Goal: Task Accomplishment & Management: Manage account settings

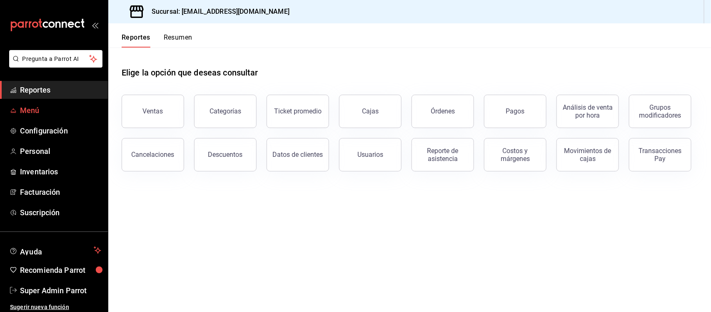
click at [37, 107] on span "Menú" at bounding box center [60, 110] width 81 height 11
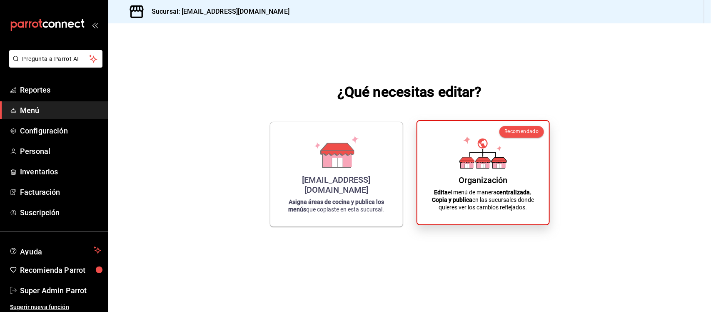
click at [502, 170] on div "Organización Edita el menú de manera centralizada. Copia y publica en las sucur…" at bounding box center [483, 172] width 112 height 90
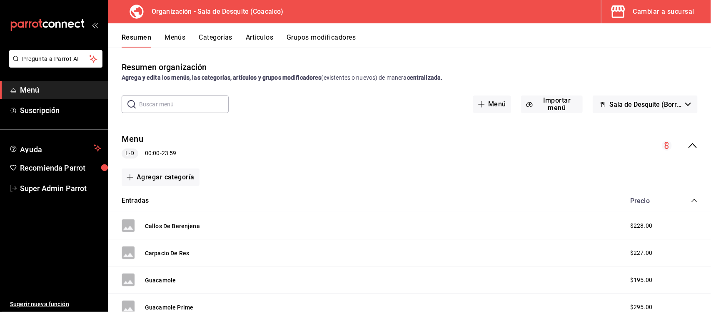
click at [691, 201] on icon "collapse-category-row" at bounding box center [694, 200] width 7 height 7
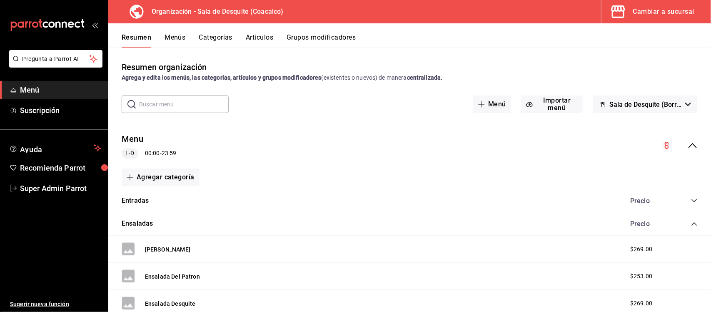
click at [691, 221] on icon "collapse-category-row" at bounding box center [694, 223] width 7 height 7
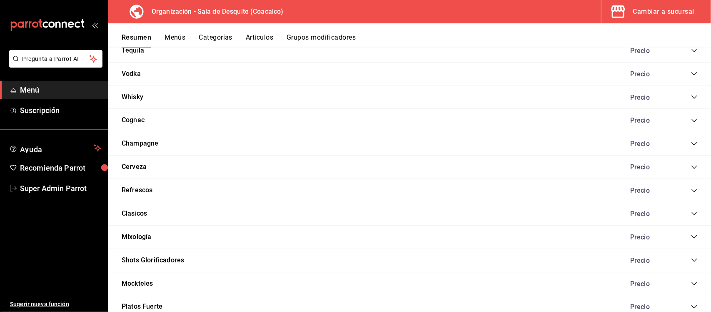
scroll to position [457, 0]
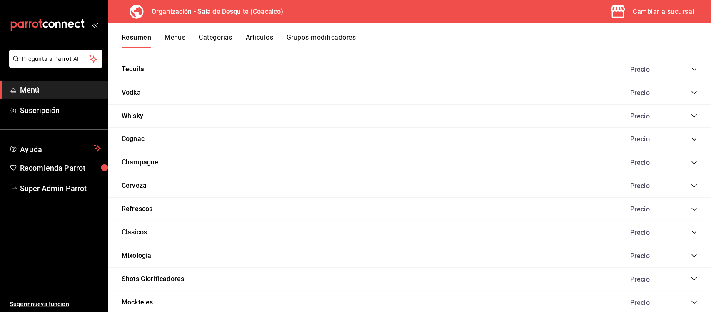
click at [691, 140] on icon "collapse-category-row" at bounding box center [694, 139] width 7 height 7
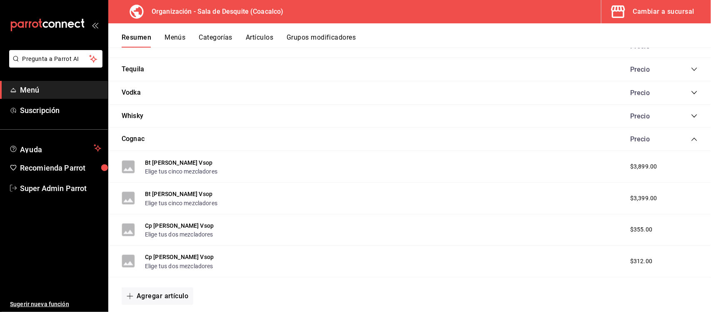
click at [692, 140] on icon "collapse-category-row" at bounding box center [694, 138] width 5 height 3
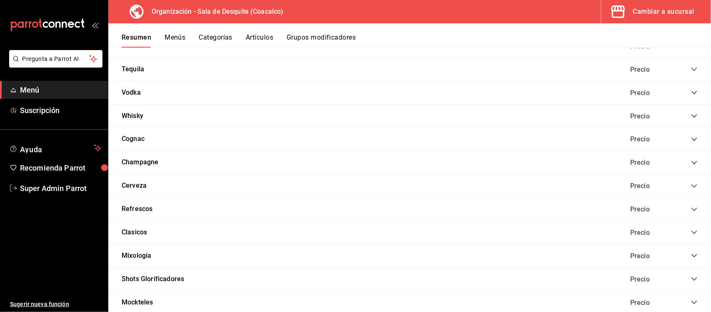
click at [682, 121] on div "Whisky Precio" at bounding box center [409, 116] width 603 height 23
click at [691, 117] on icon "collapse-category-row" at bounding box center [694, 115] width 7 height 7
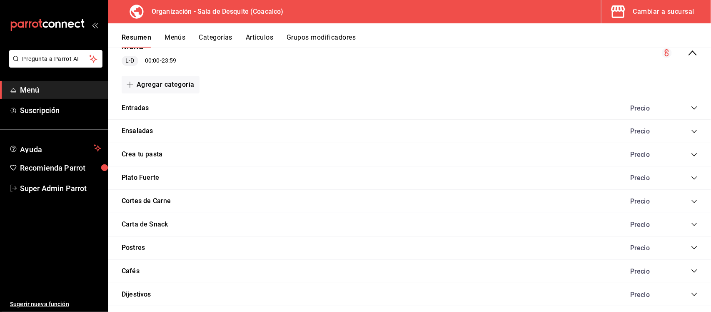
scroll to position [0, 0]
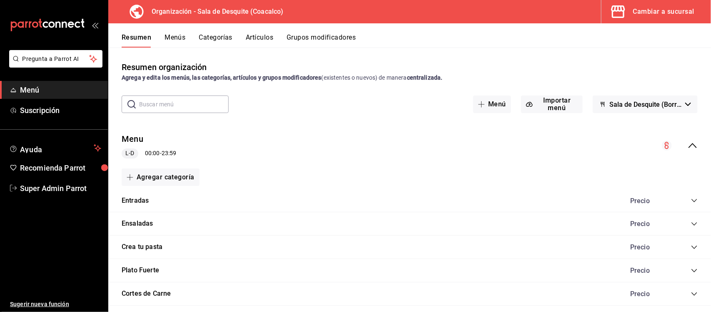
click at [619, 102] on span "Sala de Desquite (Borrador)" at bounding box center [646, 104] width 72 height 8
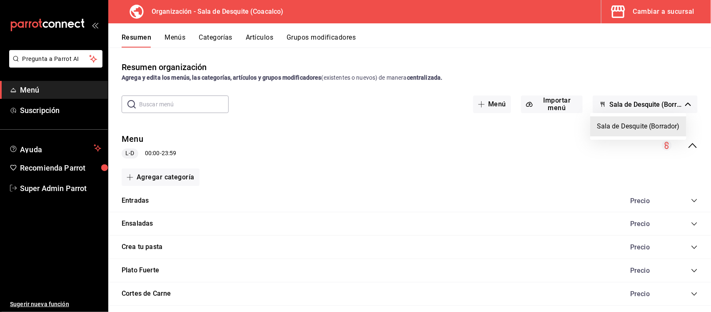
click at [610, 88] on div at bounding box center [355, 156] width 711 height 312
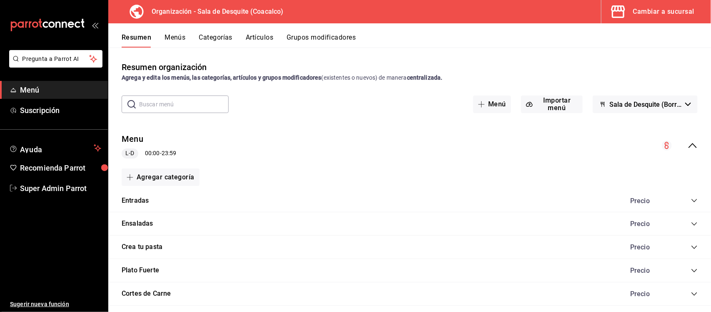
click at [171, 33] on button "Menús" at bounding box center [175, 40] width 21 height 14
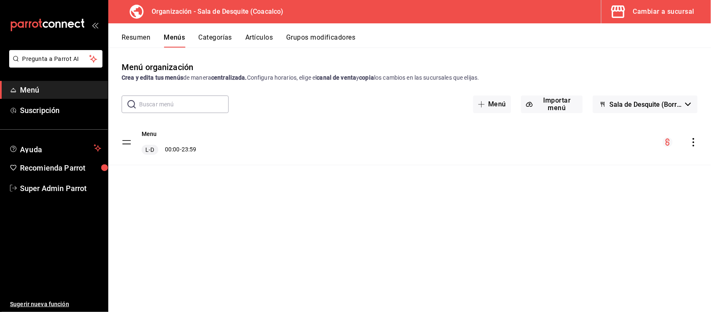
click at [693, 144] on icon "actions" at bounding box center [694, 142] width 8 height 8
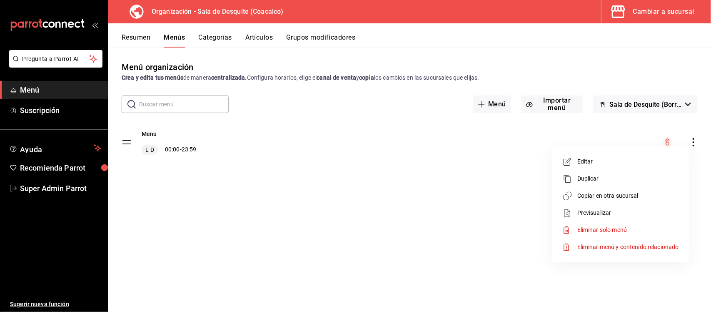
click at [596, 211] on span "Previsualizar" at bounding box center [628, 212] width 102 height 9
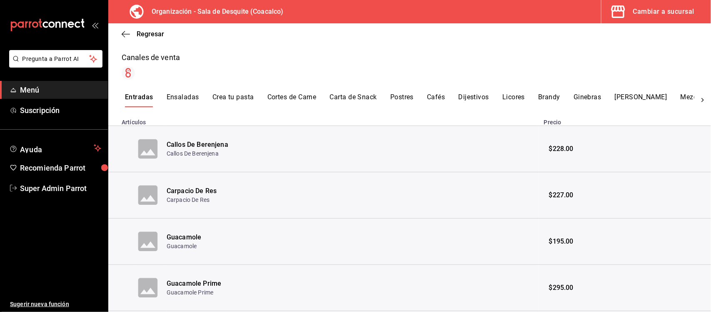
scroll to position [156, 0]
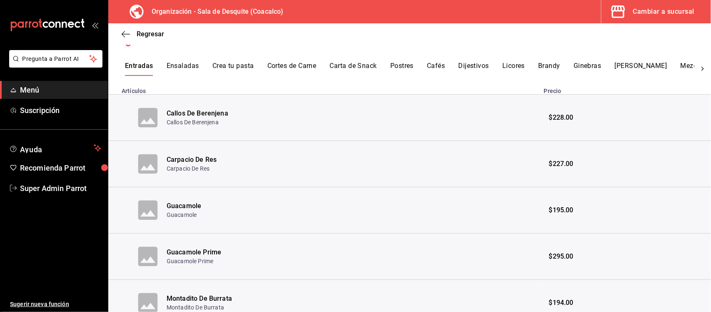
click at [699, 67] on icon at bounding box center [703, 69] width 8 height 8
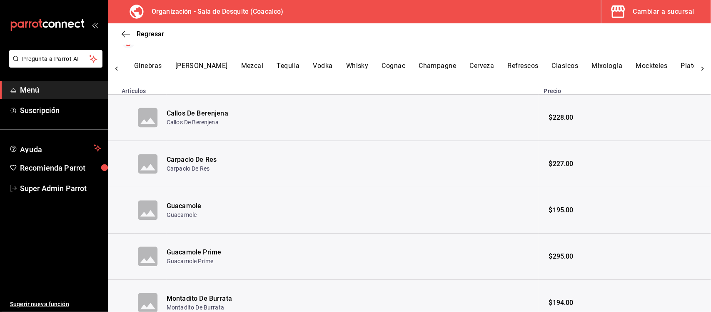
scroll to position [0, 440]
click at [346, 69] on button "Whisky" at bounding box center [357, 69] width 22 height 14
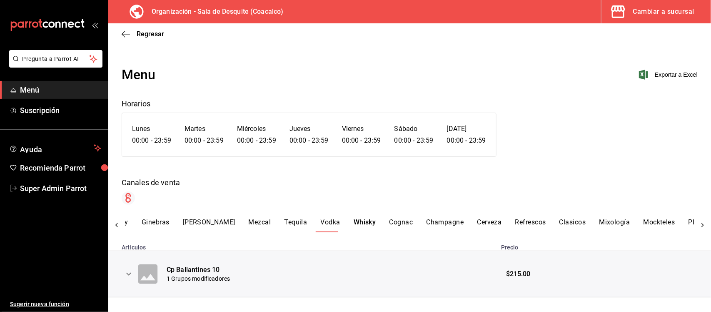
scroll to position [12, 0]
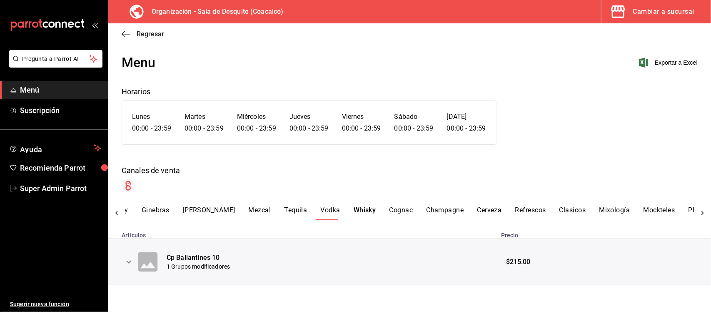
click at [144, 32] on span "Regresar" at bounding box center [150, 34] width 27 height 8
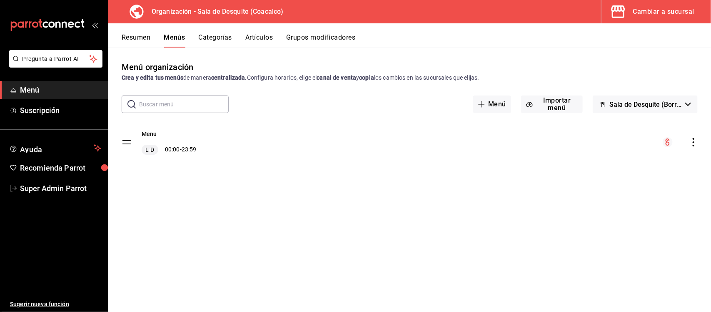
click at [644, 9] on div "Cambiar a sucursal" at bounding box center [663, 12] width 61 height 12
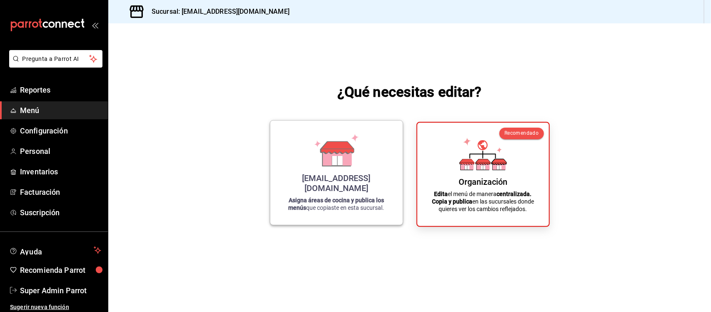
click at [342, 165] on icon at bounding box center [337, 160] width 10 height 9
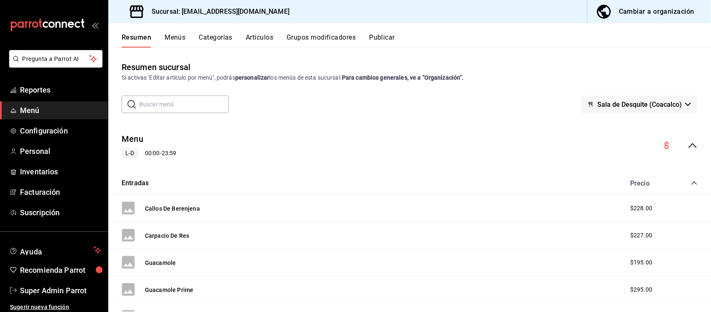
click at [689, 145] on icon "collapse-menu-row" at bounding box center [693, 145] width 8 height 5
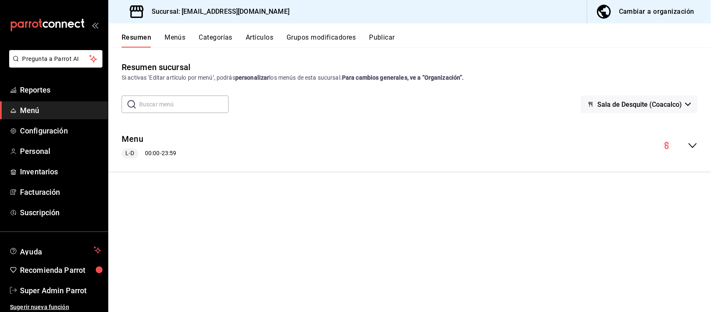
click at [689, 146] on icon "collapse-menu-row" at bounding box center [693, 145] width 10 height 10
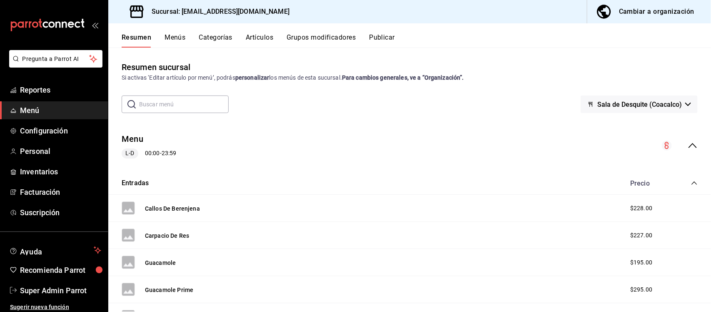
click at [691, 184] on icon "collapse-category-row" at bounding box center [694, 183] width 7 height 7
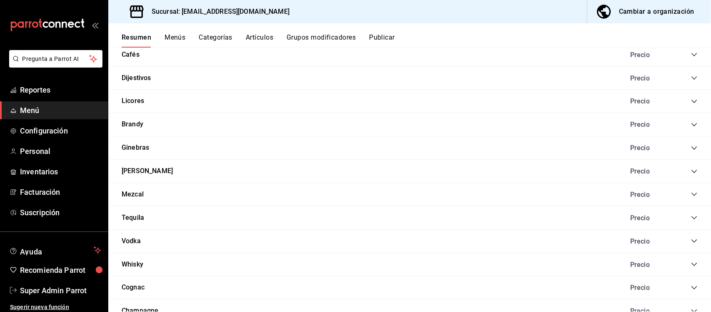
scroll to position [469, 0]
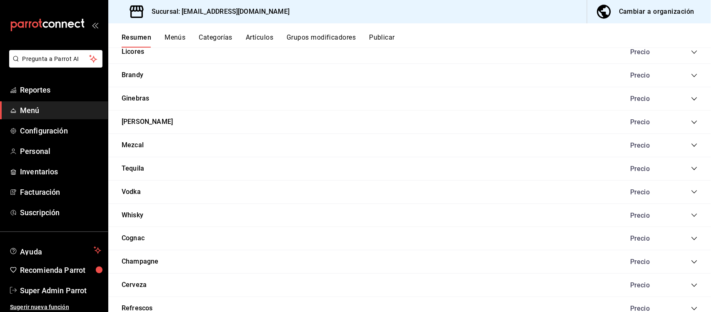
click at [691, 217] on icon "collapse-category-row" at bounding box center [694, 215] width 7 height 7
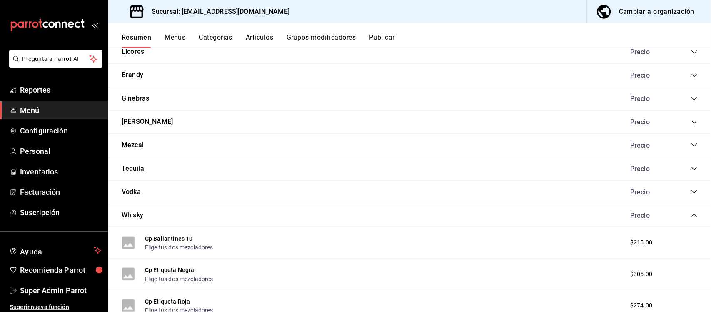
click at [691, 218] on icon "collapse-category-row" at bounding box center [694, 215] width 7 height 7
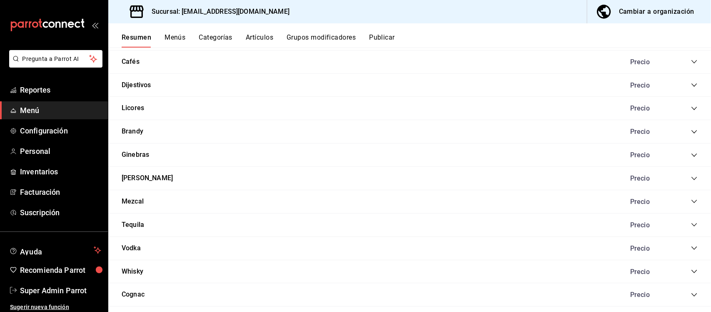
scroll to position [412, 0]
click at [691, 159] on icon "collapse-category-row" at bounding box center [694, 155] width 7 height 7
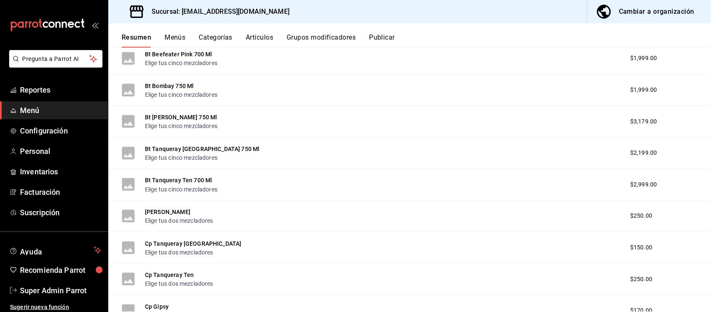
scroll to position [620, 0]
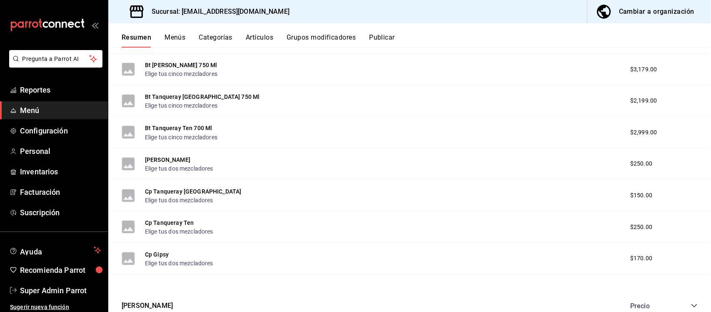
click at [380, 40] on button "Publicar" at bounding box center [382, 40] width 26 height 14
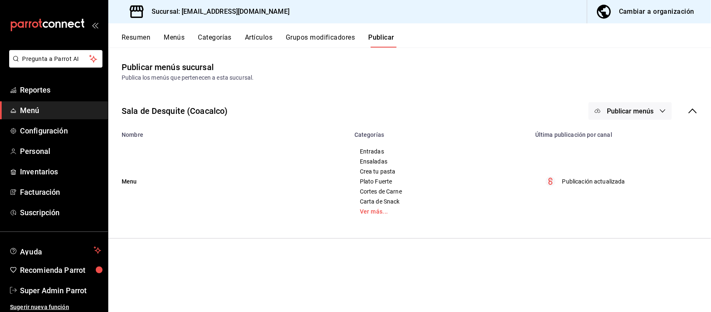
click at [171, 36] on button "Menús" at bounding box center [174, 40] width 21 height 14
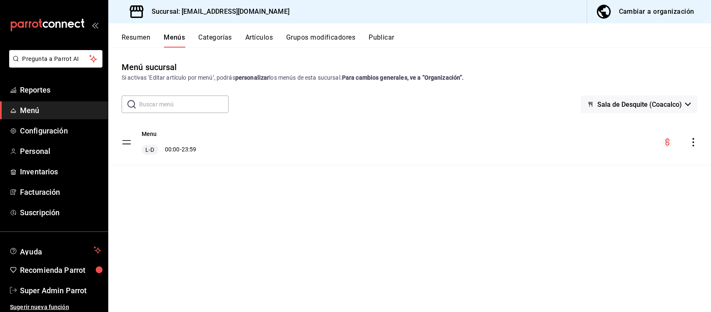
click at [695, 140] on icon "actions" at bounding box center [694, 142] width 8 height 8
click at [599, 160] on span "Previsualizar" at bounding box center [628, 161] width 102 height 9
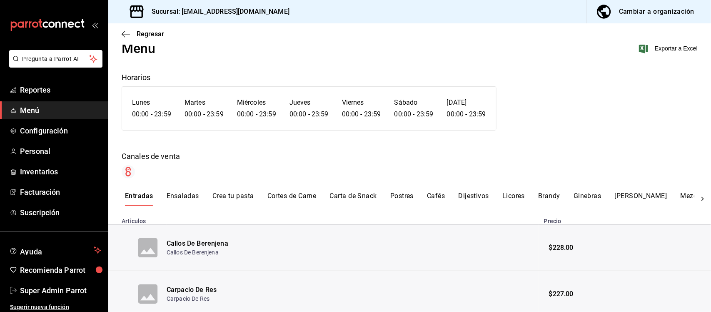
scroll to position [52, 0]
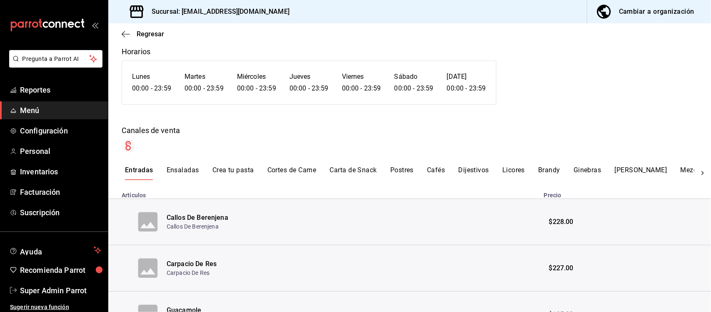
click at [700, 174] on div at bounding box center [703, 173] width 17 height 14
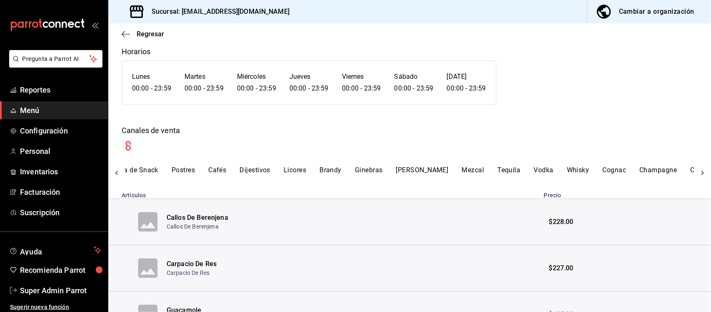
scroll to position [0, 440]
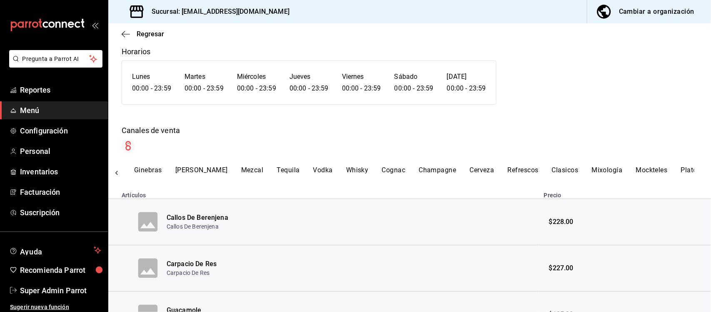
click at [346, 171] on button "Whisky" at bounding box center [357, 173] width 22 height 14
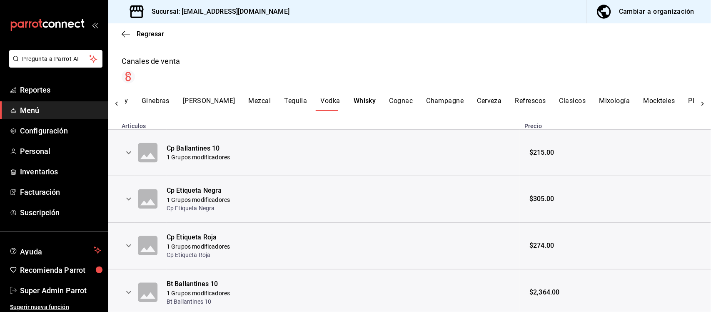
scroll to position [139, 0]
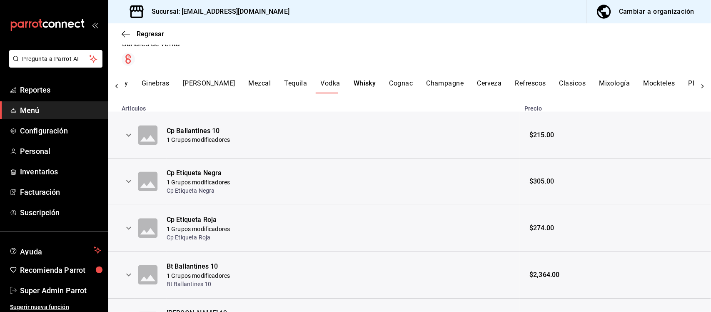
click at [205, 128] on div "Cp Ballantines 10" at bounding box center [198, 131] width 63 height 10
click at [126, 135] on icon "expand row" at bounding box center [128, 135] width 5 height 3
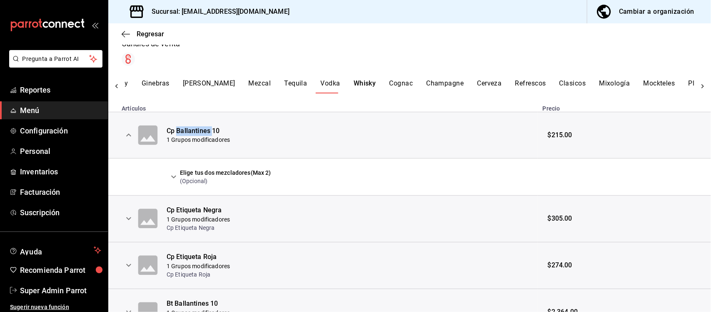
scroll to position [0, 0]
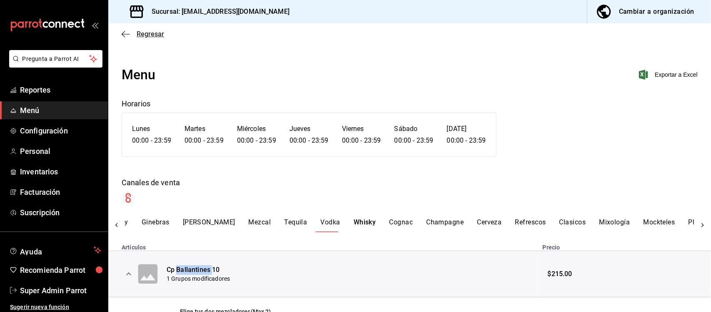
click at [151, 35] on span "Regresar" at bounding box center [150, 34] width 27 height 8
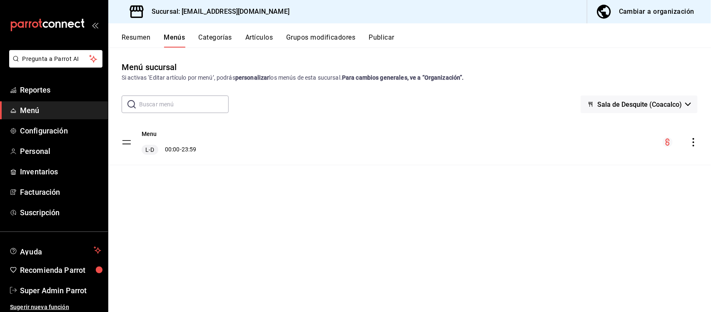
click at [138, 38] on button "Resumen" at bounding box center [136, 40] width 29 height 14
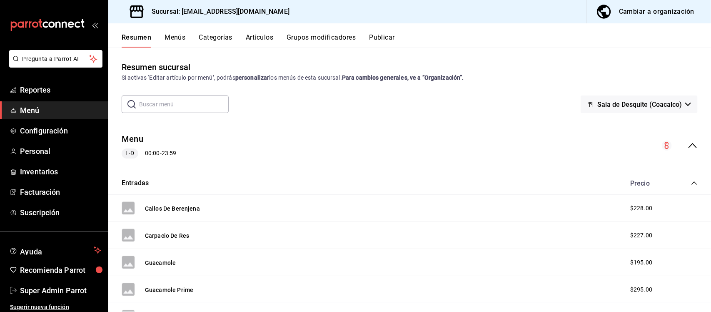
click at [174, 38] on button "Menús" at bounding box center [175, 40] width 21 height 14
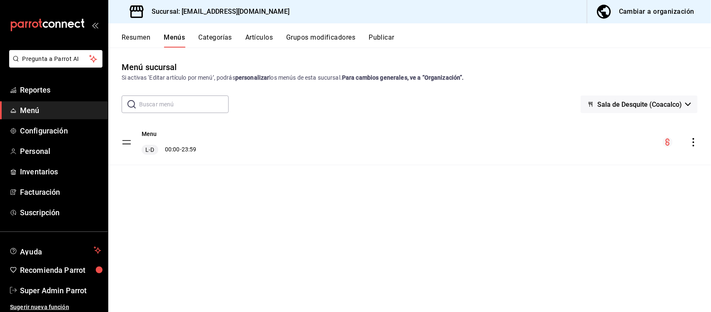
click at [146, 42] on button "Resumen" at bounding box center [136, 40] width 29 height 14
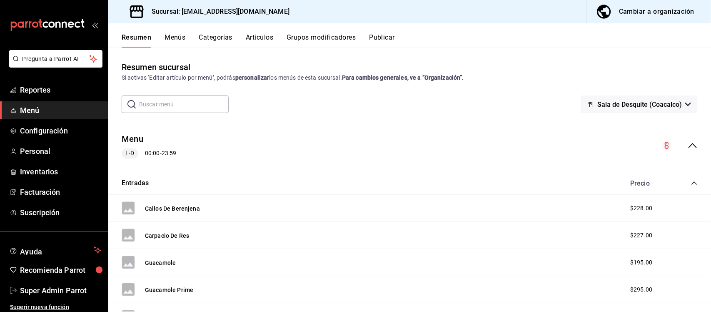
click at [692, 182] on icon "collapse-category-row" at bounding box center [694, 182] width 5 height 3
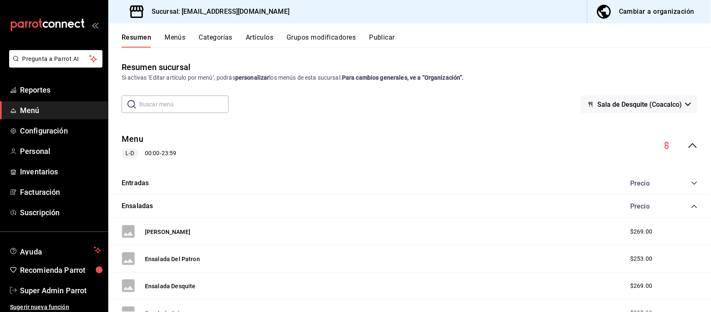
click at [691, 207] on icon "collapse-category-row" at bounding box center [694, 206] width 7 height 7
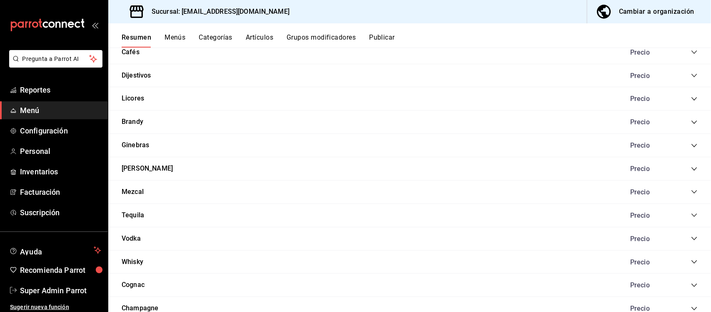
scroll to position [312, 0]
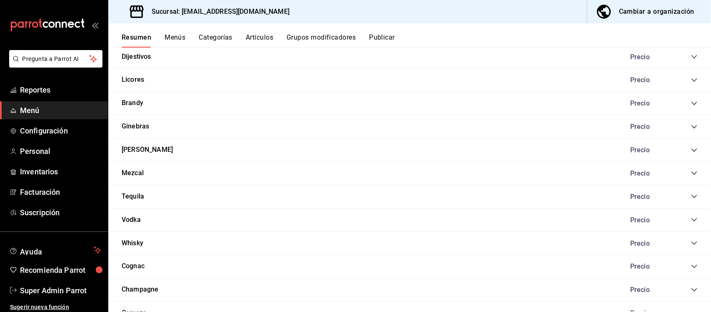
click at [692, 244] on icon "collapse-category-row" at bounding box center [694, 242] width 5 height 3
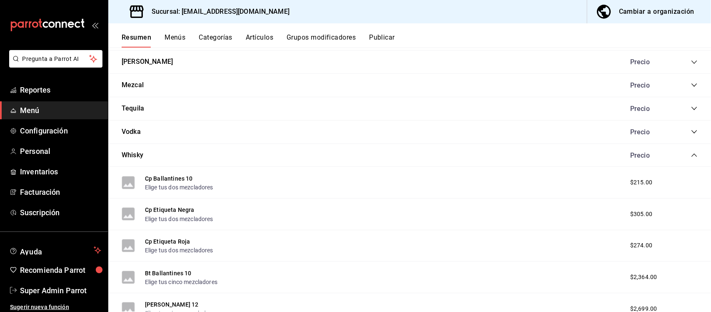
scroll to position [417, 0]
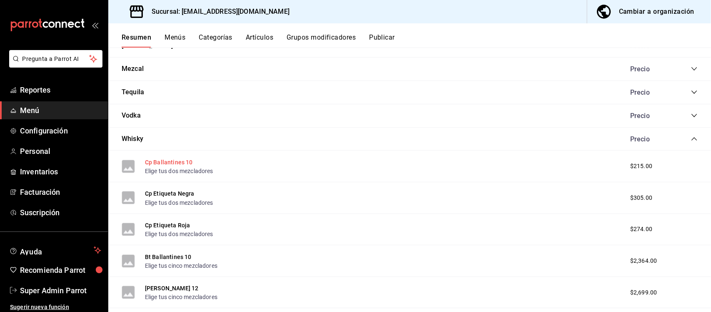
click at [169, 162] on button "Cp Ballantines 10" at bounding box center [169, 162] width 48 height 8
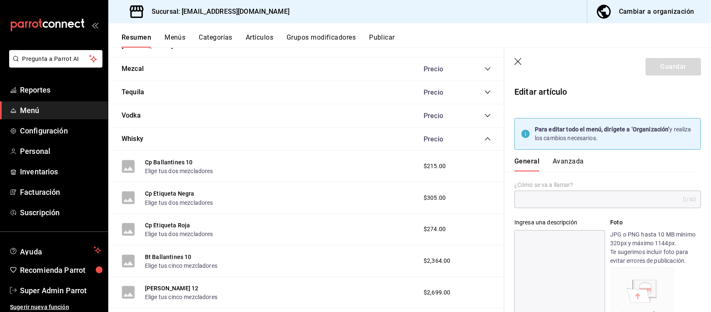
type input "Cp Ballantines 10"
type input "AR-1755833654158"
type input "$215.00"
click at [657, 10] on div "Cambiar a organización" at bounding box center [656, 12] width 75 height 12
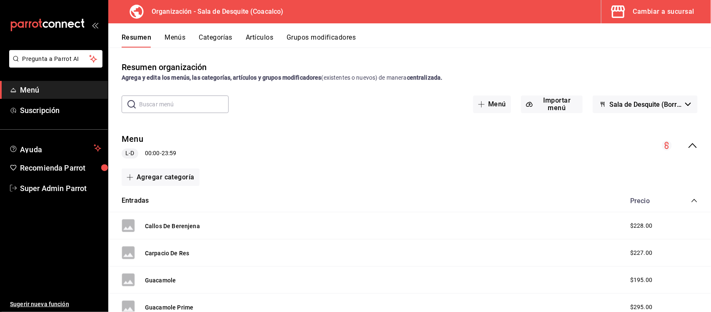
click at [691, 198] on icon "collapse-category-row" at bounding box center [694, 200] width 7 height 7
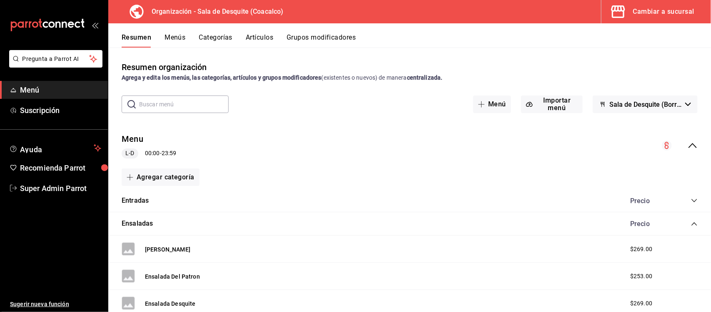
click at [691, 222] on icon "collapse-category-row" at bounding box center [694, 223] width 7 height 7
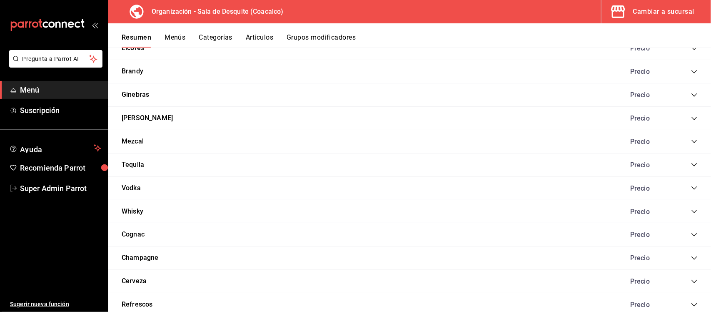
scroll to position [365, 0]
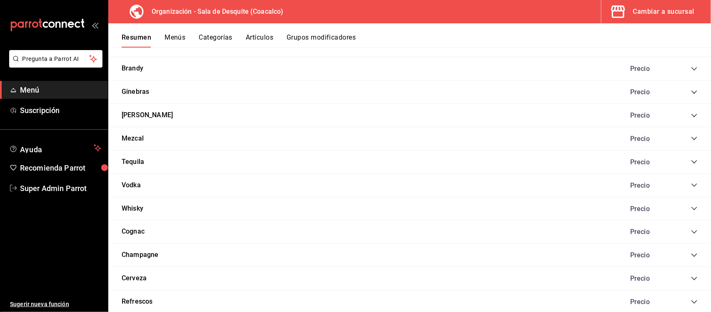
click at [691, 212] on icon "collapse-category-row" at bounding box center [694, 208] width 7 height 7
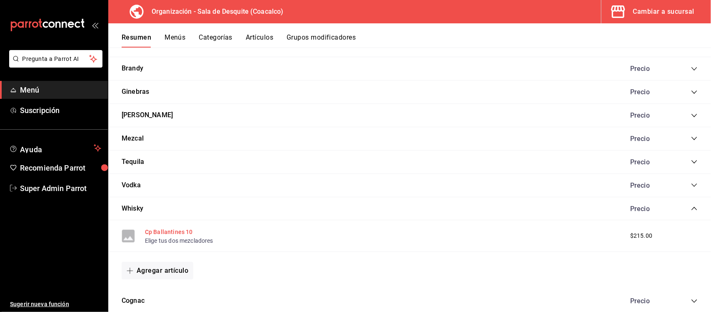
click at [177, 231] on button "Cp Ballantines 10" at bounding box center [169, 231] width 48 height 8
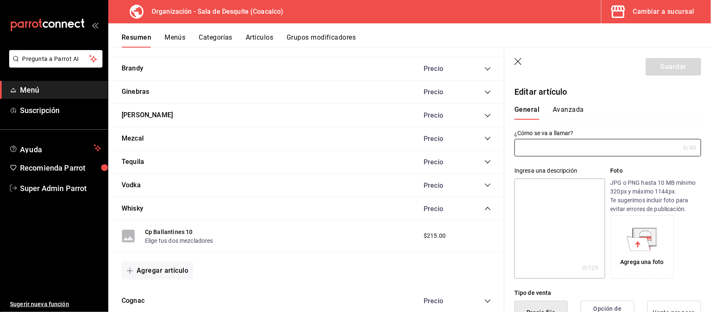
type input "Cp Ballantines 10"
type input "AR-1755833654158"
type input "$215.00"
type input "Cp Ballantines 10."
click at [667, 69] on button "Guardar" at bounding box center [673, 66] width 55 height 17
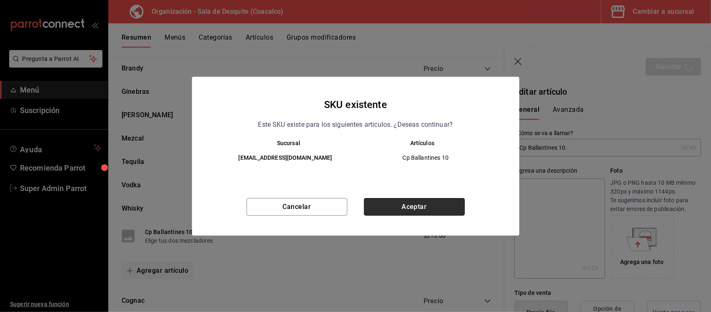
click at [397, 205] on button "Aceptar" at bounding box center [414, 206] width 101 height 17
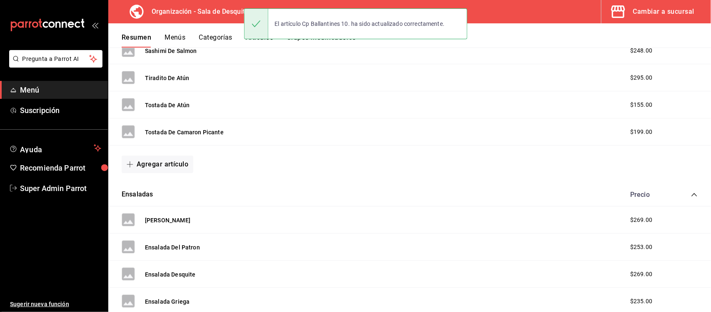
scroll to position [122, 0]
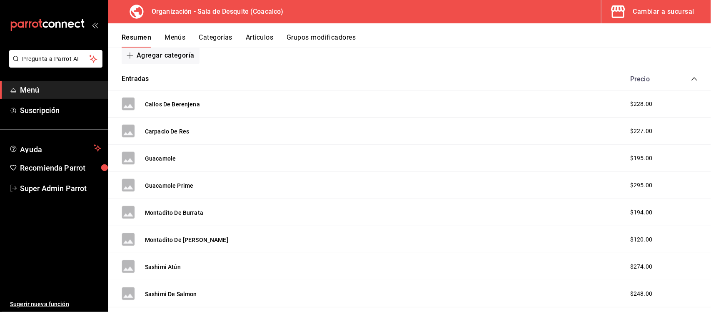
click at [257, 38] on button "Artículos" at bounding box center [259, 40] width 27 height 14
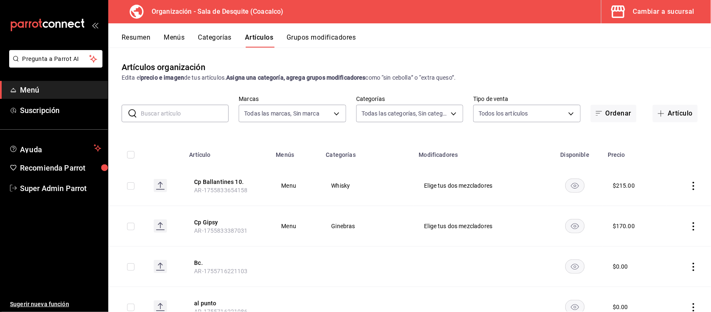
type input "ce7fefdb-faa0-48a6-8920-eec500a7b2ec"
type input "cb73de79-eda0-4170-9604-8310e9da0fa6,8cd0d061-b910-42c0-8ba7-e837081d3a16,969a1…"
click at [690, 183] on icon "actions" at bounding box center [694, 186] width 8 height 8
click at [222, 181] on div at bounding box center [355, 156] width 711 height 312
click at [170, 36] on button "Menús" at bounding box center [174, 40] width 21 height 14
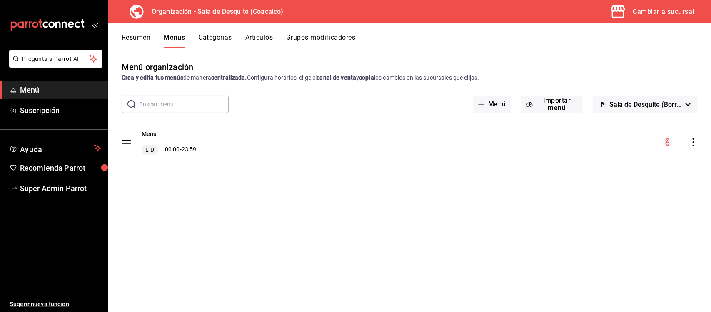
click at [692, 140] on icon "actions" at bounding box center [694, 142] width 8 height 8
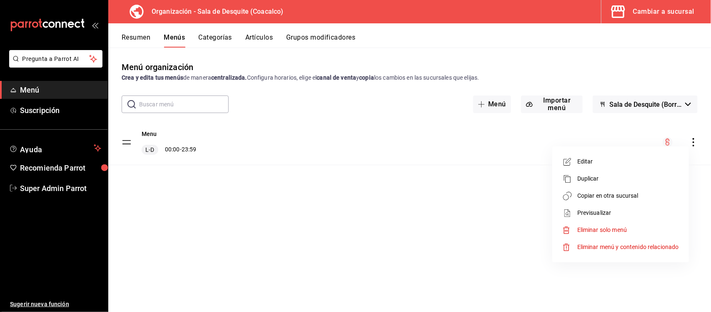
click at [376, 168] on div at bounding box center [355, 156] width 711 height 312
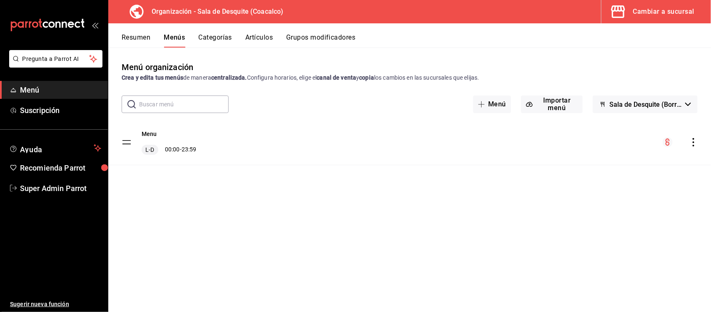
click at [262, 33] on button "Artículos" at bounding box center [258, 40] width 27 height 14
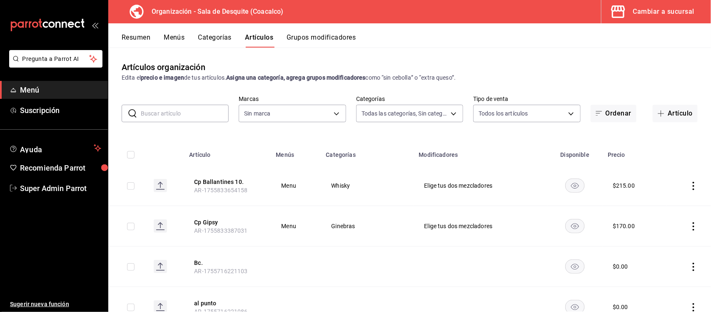
type input "cb73de79-eda0-4170-9604-8310e9da0fa6,8cd0d061-b910-42c0-8ba7-e837081d3a16,969a1…"
type input "ce7fefdb-faa0-48a6-8920-eec500a7b2ec"
click at [219, 180] on button "Cp Ballantines 10." at bounding box center [227, 181] width 67 height 8
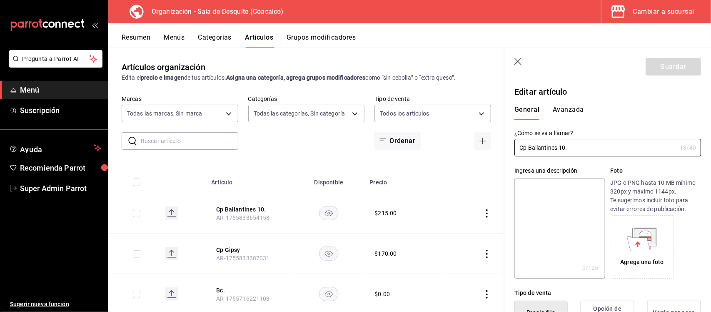
type input "$215.00"
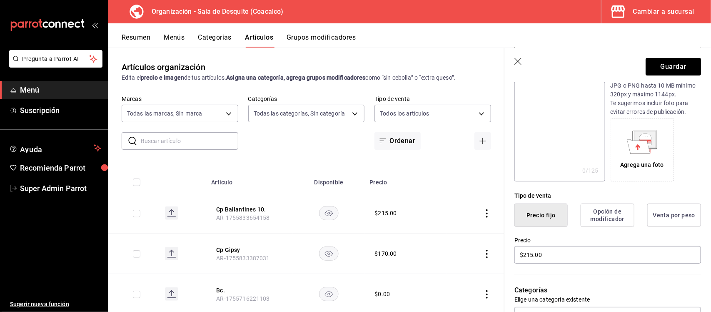
scroll to position [156, 0]
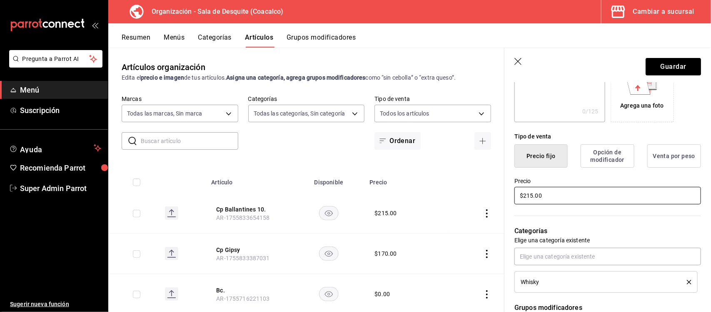
type input "Cp Ballantines 10"
click at [534, 194] on input "$215.00" at bounding box center [608, 195] width 187 height 17
type input "$216.00"
click at [653, 65] on button "Guardar" at bounding box center [673, 66] width 55 height 17
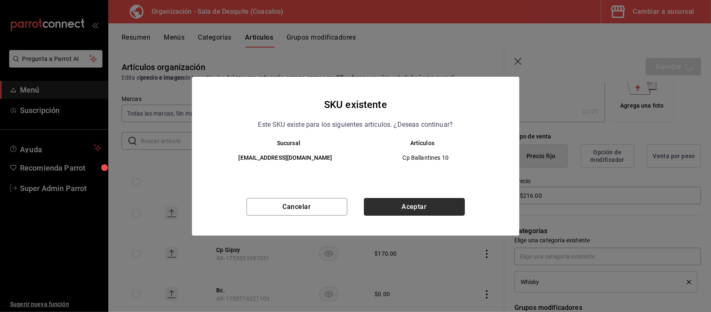
click at [395, 212] on button "Aceptar" at bounding box center [414, 206] width 101 height 17
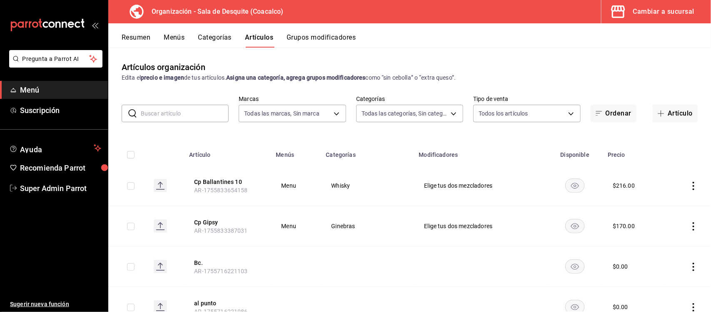
click at [163, 185] on rect at bounding box center [160, 185] width 13 height 13
click at [656, 13] on div "Cambiar a sucursal" at bounding box center [663, 12] width 61 height 12
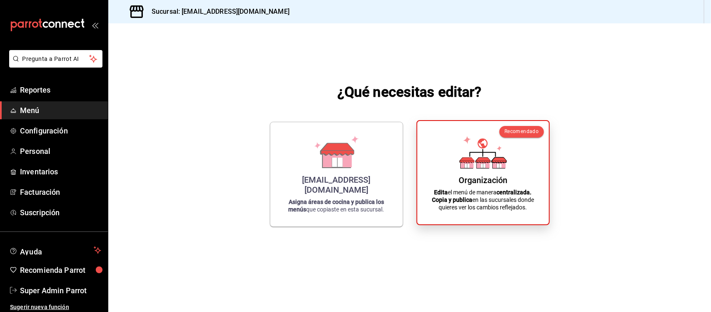
click at [482, 177] on div "Organización" at bounding box center [483, 180] width 49 height 10
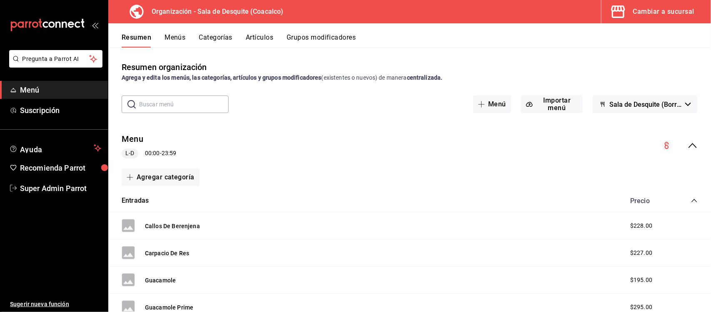
click at [176, 37] on button "Menús" at bounding box center [175, 40] width 21 height 14
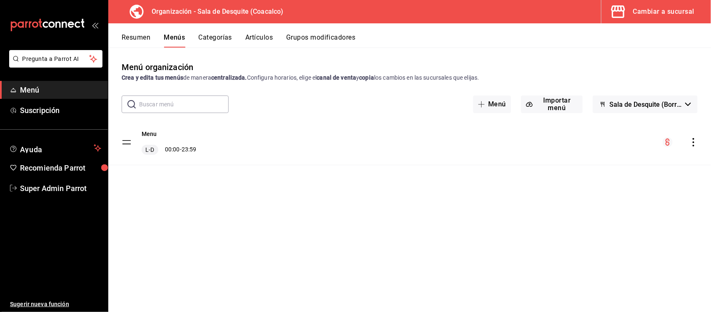
click at [699, 145] on div "Menu L-D 00:00 - 23:59" at bounding box center [409, 142] width 603 height 45
click at [694, 144] on icon "actions" at bounding box center [694, 142] width 8 height 8
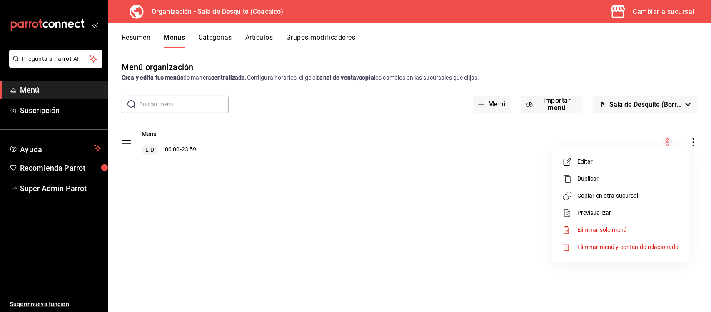
click at [453, 141] on div at bounding box center [355, 156] width 711 height 312
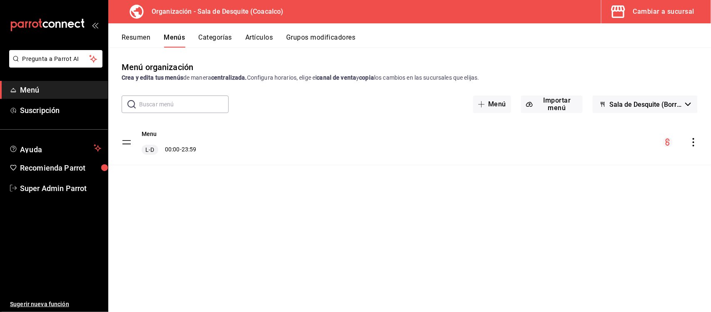
click at [212, 39] on button "Categorías" at bounding box center [216, 40] width 34 height 14
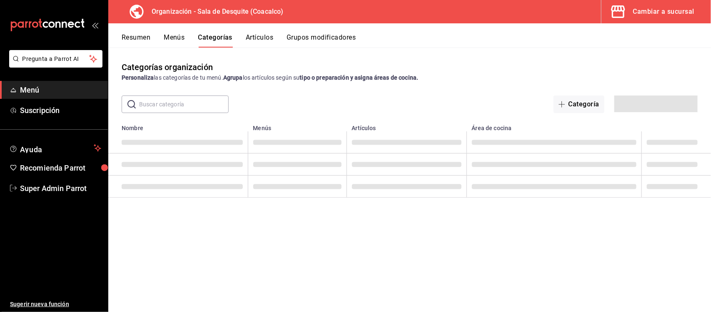
click at [260, 40] on button "Artículos" at bounding box center [259, 40] width 27 height 14
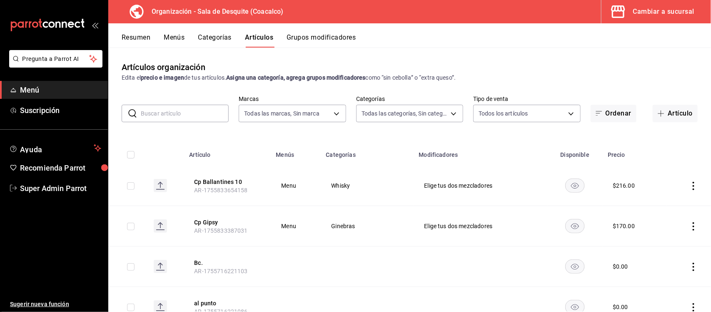
type input "ce7fefdb-faa0-48a6-8920-eec500a7b2ec"
type input "cb73de79-eda0-4170-9604-8310e9da0fa6,8cd0d061-b910-42c0-8ba7-e837081d3a16,969a1…"
click at [658, 11] on div "Cambiar a sucursal" at bounding box center [663, 12] width 61 height 12
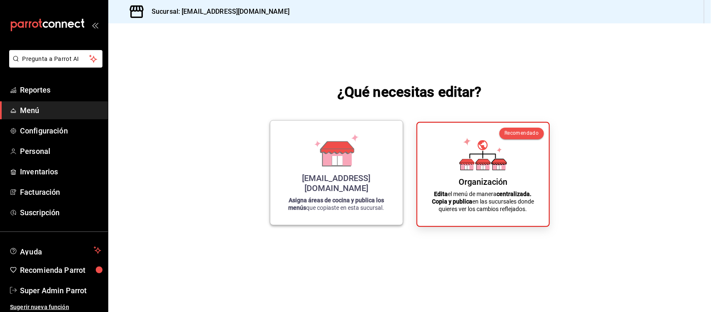
click at [323, 153] on icon at bounding box center [336, 150] width 47 height 32
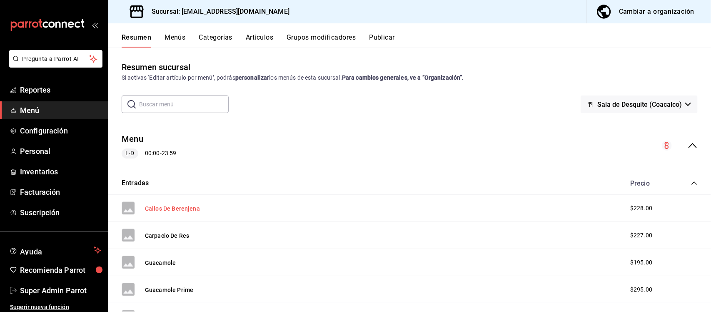
click at [163, 205] on button "Callos De Berenjena" at bounding box center [172, 208] width 55 height 8
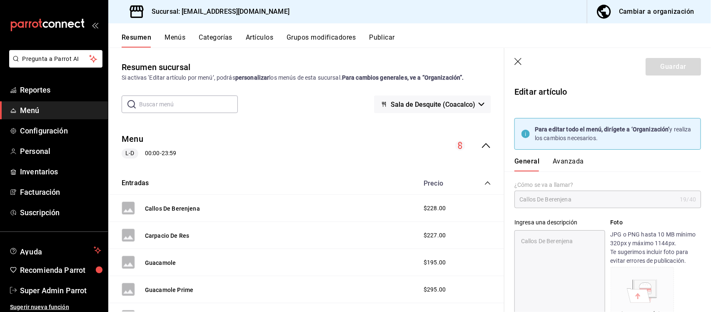
type textarea "x"
type input "$228.00"
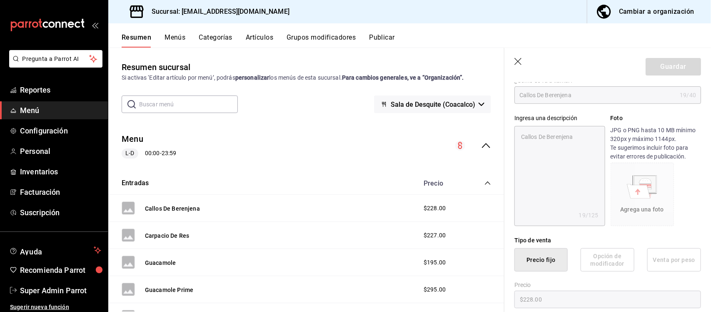
scroll to position [156, 0]
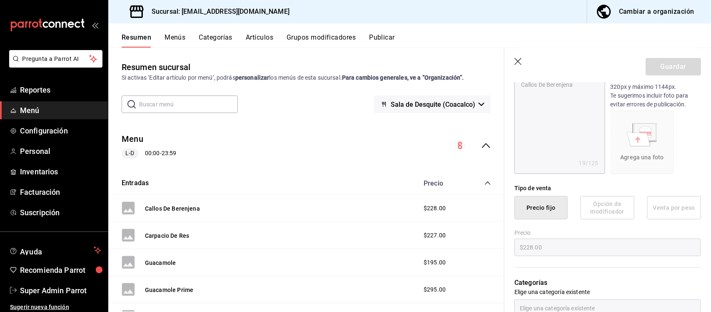
click at [267, 38] on button "Artículos" at bounding box center [259, 40] width 27 height 14
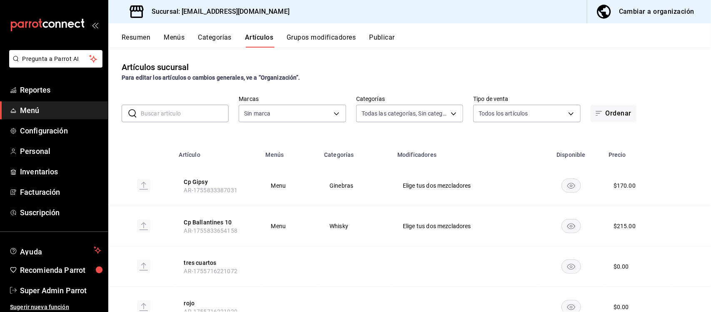
type input "21475e18-6b76-4e25-86e8-f9565ca30054,166245bc-2b74-42f2-a05b-673d3d312478,71ed7…"
type input "62a8501e-83aa-44fc-a14d-b1e4ad847988"
click at [217, 221] on button "Cp Ballantines 10" at bounding box center [217, 222] width 67 height 8
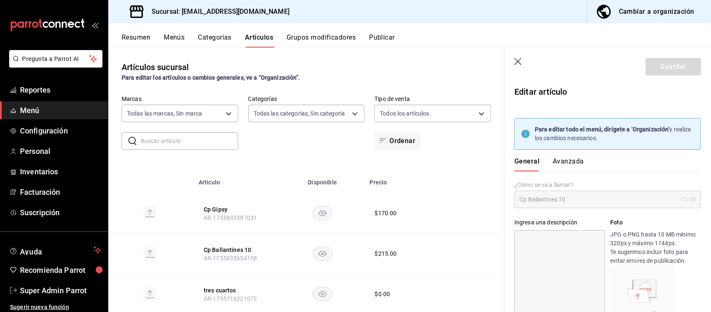
type input "$215.00"
click at [522, 130] on icon at bounding box center [526, 134] width 8 height 8
click at [539, 126] on strong "Para editar todo el menú, dirígete a ‘Organización’" at bounding box center [602, 129] width 135 height 7
click at [636, 14] on div "Cambiar a organización" at bounding box center [656, 12] width 75 height 12
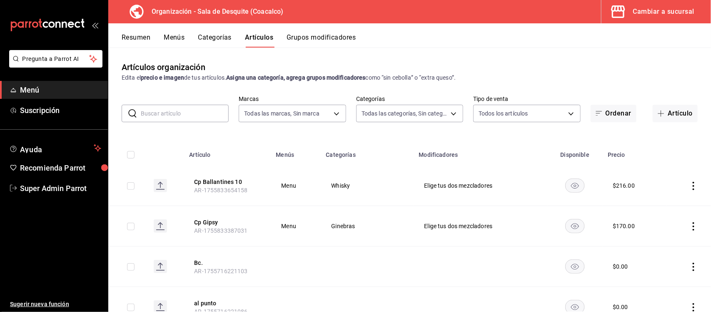
type input "ce7fefdb-faa0-48a6-8920-eec500a7b2ec"
type input "cb73de79-eda0-4170-9604-8310e9da0fa6,8cd0d061-b910-42c0-8ba7-e837081d3a16,969a1…"
click at [170, 38] on button "Menús" at bounding box center [174, 40] width 21 height 14
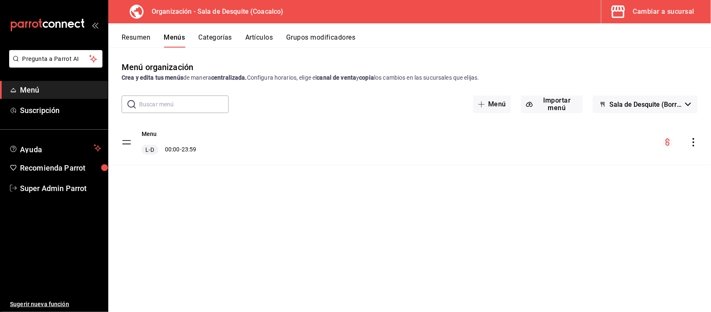
click at [692, 142] on icon "actions" at bounding box center [694, 142] width 8 height 8
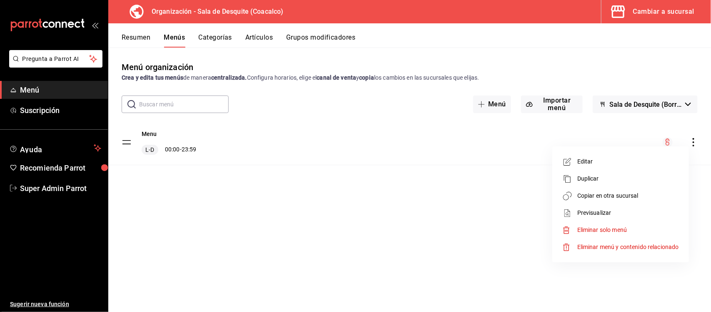
click at [601, 194] on span "Copiar en otra sucursal" at bounding box center [628, 195] width 102 height 9
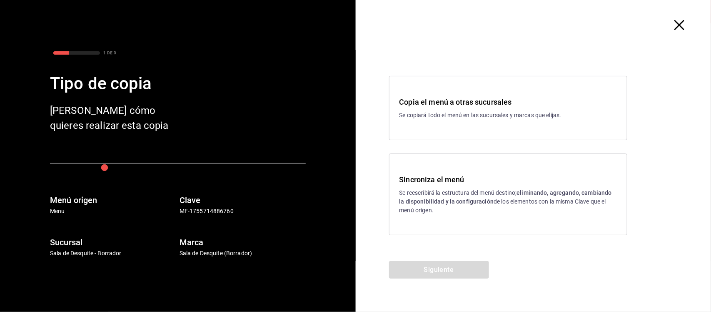
click at [678, 25] on icon "button" at bounding box center [680, 25] width 10 height 10
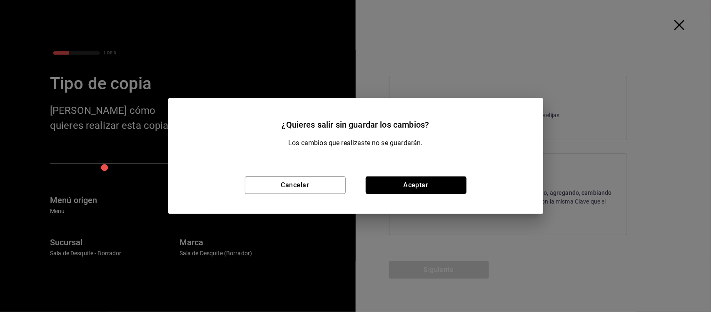
drag, startPoint x: 465, startPoint y: 177, endPoint x: 452, endPoint y: 180, distance: 12.7
click at [452, 180] on button "Aceptar" at bounding box center [416, 184] width 101 height 17
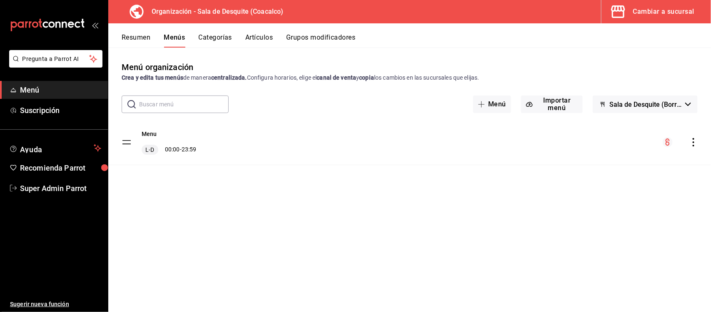
click at [216, 40] on button "Categorías" at bounding box center [216, 40] width 34 height 14
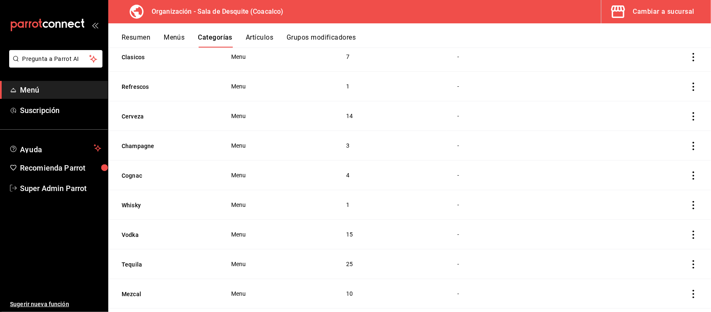
scroll to position [208, 0]
click at [133, 205] on button "Whisky" at bounding box center [163, 204] width 83 height 8
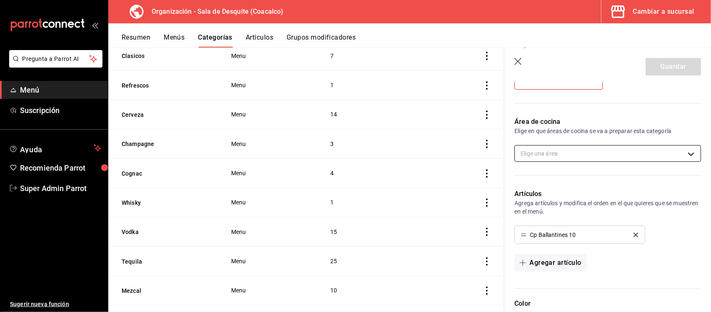
scroll to position [52, 0]
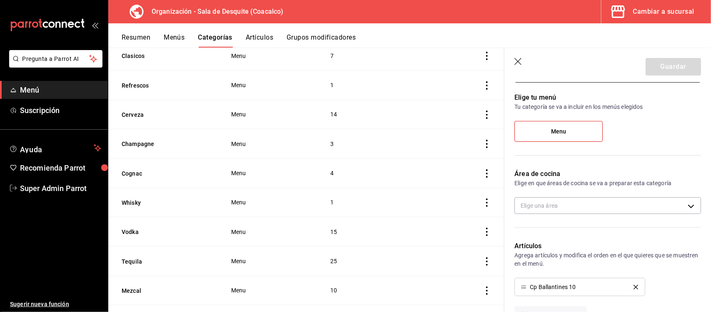
click at [640, 13] on div "Cambiar a sucursal" at bounding box center [663, 12] width 61 height 12
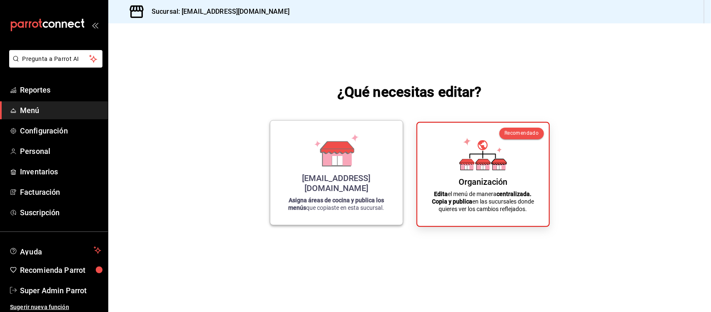
click at [340, 149] on icon at bounding box center [336, 150] width 47 height 32
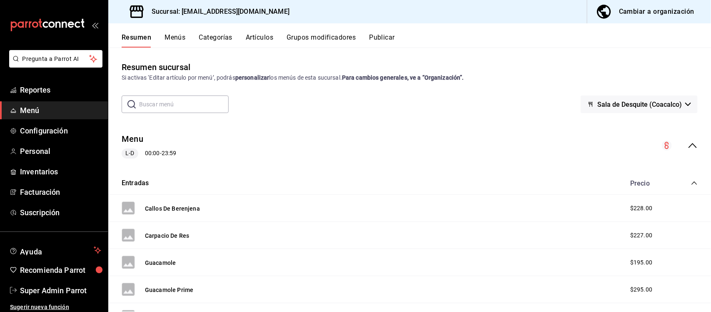
click at [220, 38] on button "Categorías" at bounding box center [216, 40] width 34 height 14
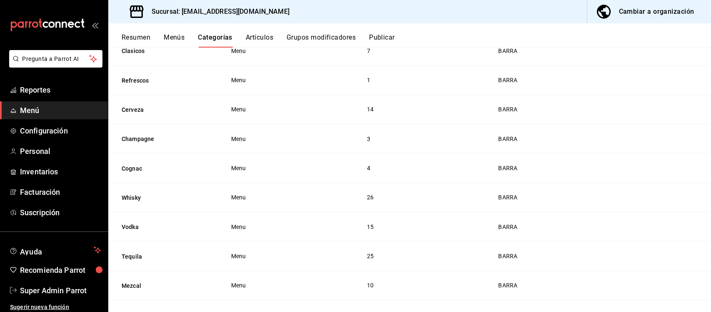
scroll to position [260, 0]
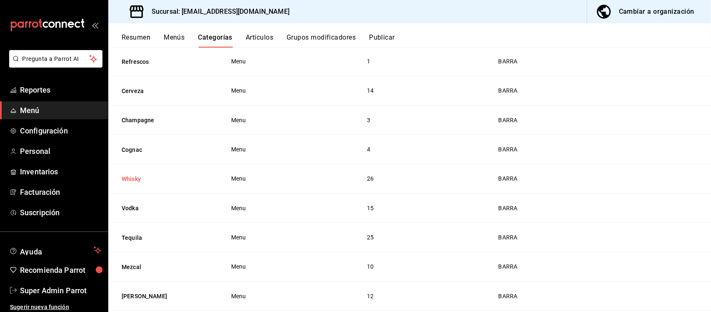
click at [132, 180] on button "Whisky" at bounding box center [163, 179] width 83 height 8
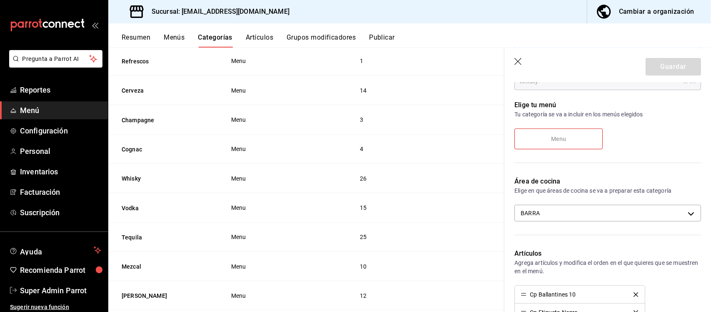
scroll to position [104, 0]
